Goal: Task Accomplishment & Management: Use online tool/utility

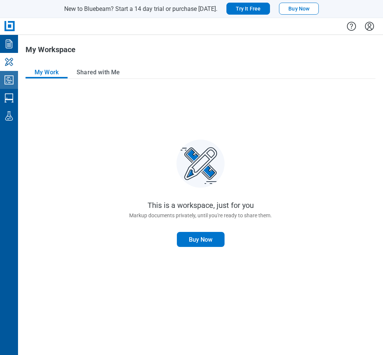
click at [15, 81] on link "Studio Projects" at bounding box center [9, 80] width 18 height 18
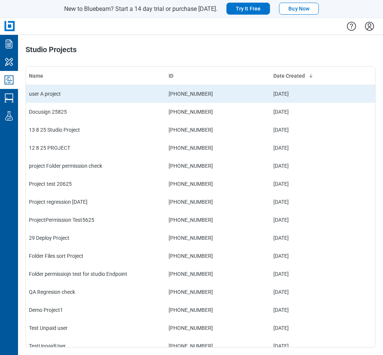
click at [65, 95] on td "user A project" at bounding box center [96, 94] width 140 height 18
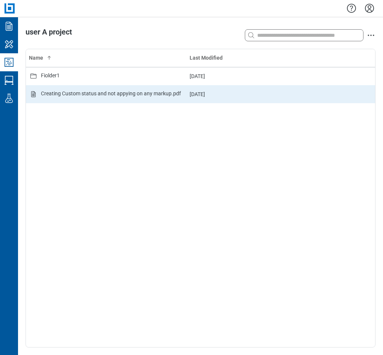
click at [87, 94] on div "Creating Custom status and not appying on any markup.pdf" at bounding box center [111, 94] width 140 height 9
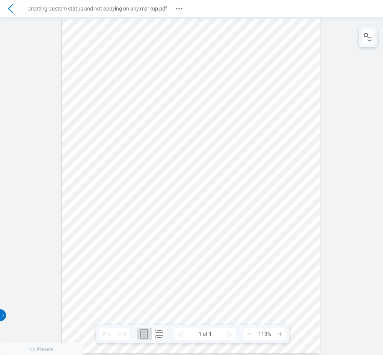
scroll to position [0, 0]
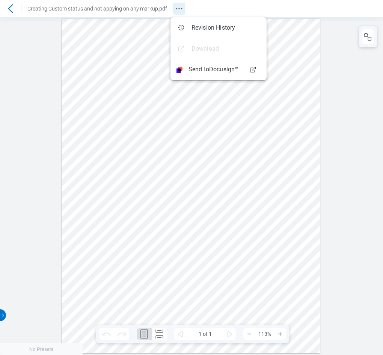
click at [177, 9] on icon "Revision History" at bounding box center [178, 8] width 9 height 9
click at [237, 161] on div at bounding box center [191, 185] width 258 height 334
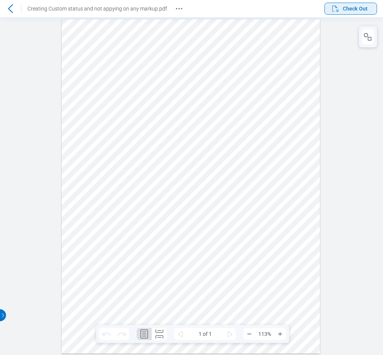
click at [343, 12] on span "Check Out" at bounding box center [354, 9] width 25 height 8
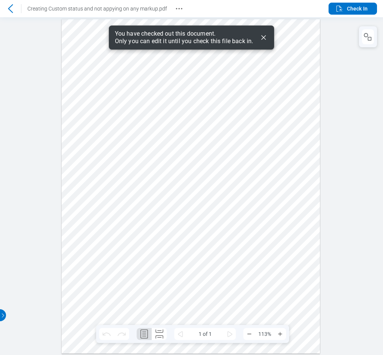
click at [382, 165] on icon "Dismiss" at bounding box center [385, 167] width 5 height 5
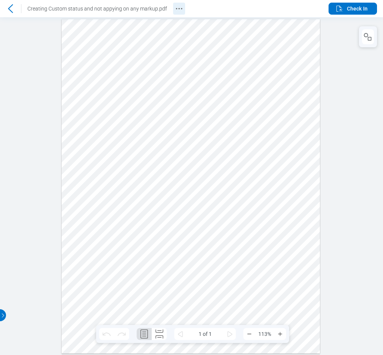
click at [174, 9] on icon "Revision History" at bounding box center [178, 8] width 9 height 9
click at [356, 10] on span "Check In" at bounding box center [357, 9] width 21 height 8
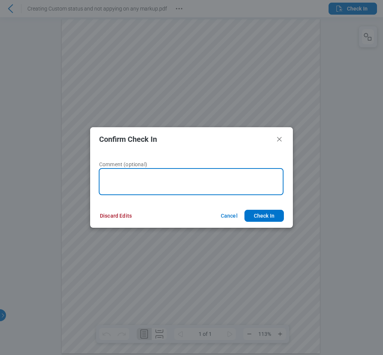
click at [35, 10] on textarea at bounding box center [30, 6] width 8 height 8
type textarea "*******"
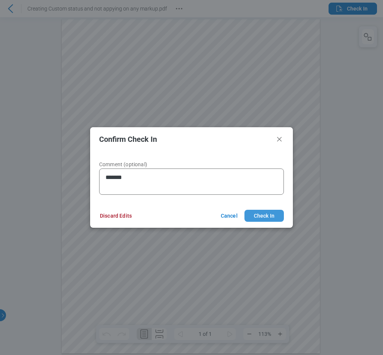
click at [0, 0] on button "Check In" at bounding box center [0, 0] width 0 height 0
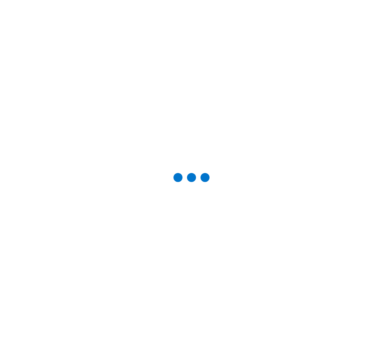
scroll to position [0, 0]
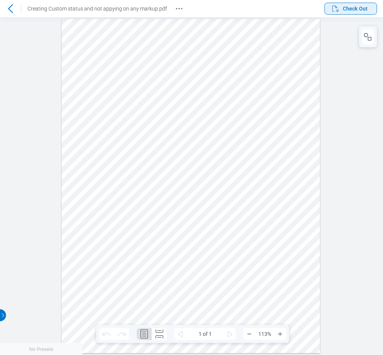
click at [354, 9] on span "Check Out" at bounding box center [354, 9] width 25 height 8
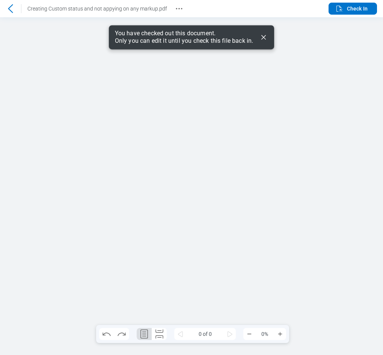
scroll to position [0, 0]
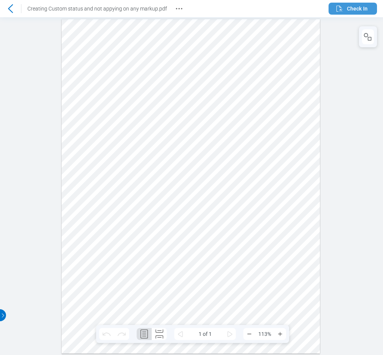
click at [338, 9] on icon "button" at bounding box center [339, 8] width 9 height 9
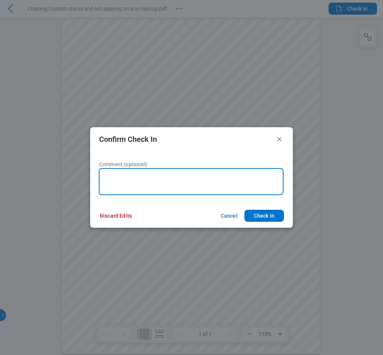
click at [165, 179] on textarea at bounding box center [191, 181] width 185 height 27
type textarea "******"
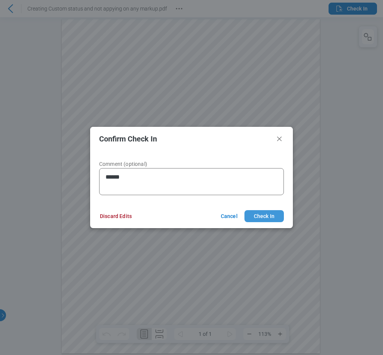
click at [268, 219] on button "Check In" at bounding box center [263, 216] width 39 height 12
